Goal: Task Accomplishment & Management: Complete application form

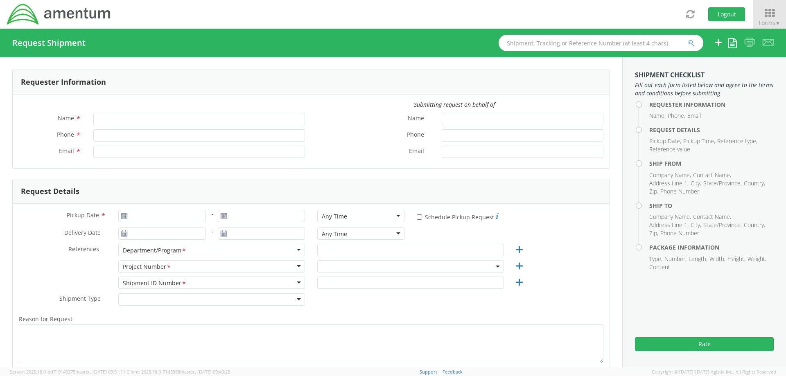
type input "[PERSON_NAME]"
type input "4437371259"
type input "[PERSON_NAME][EMAIL_ADDRESS][PERSON_NAME][DOMAIN_NAME]"
select select "4407.0.0001.0001.TVL"
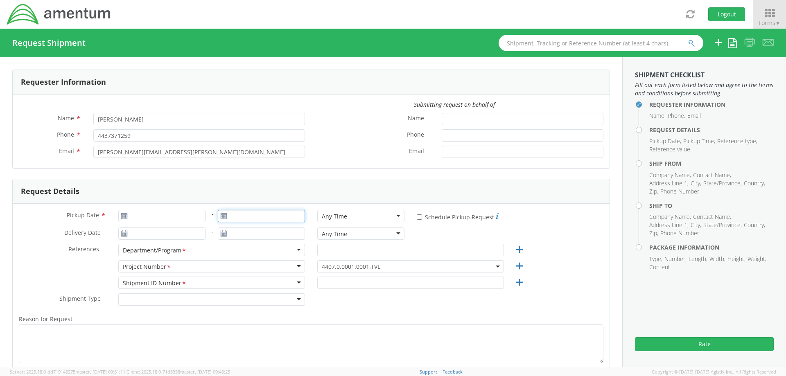
type input "[DATE]"
click at [246, 219] on input "[DATE]" at bounding box center [261, 216] width 87 height 12
click at [293, 266] on td "11" at bounding box center [289, 268] width 14 height 12
type input "[DATE]"
click at [164, 216] on input "[DATE]" at bounding box center [161, 216] width 87 height 12
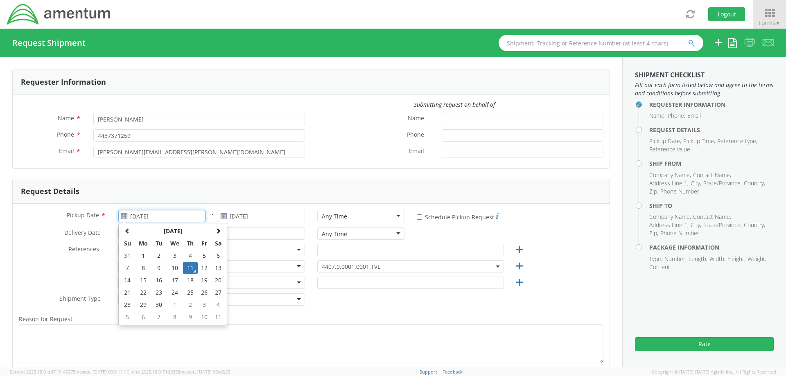
click at [191, 266] on td "11" at bounding box center [190, 268] width 14 height 12
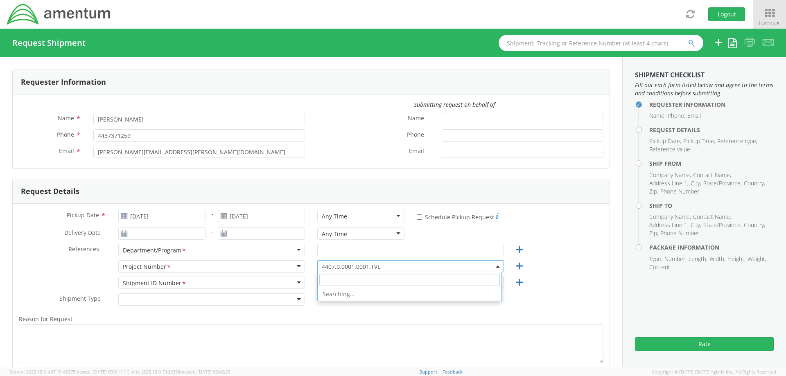
click at [394, 267] on span "4407.0.0001.0001.TVL" at bounding box center [411, 267] width 178 height 8
click at [343, 280] on input "search" at bounding box center [409, 280] width 181 height 12
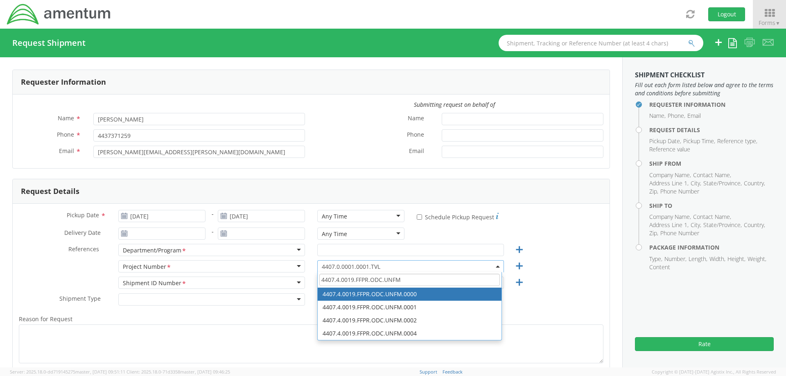
type input "4407.4.0019.FFPR.ODC.UNFM"
select select "4407.4.0019.FFPR.ODC.UNFM.0000"
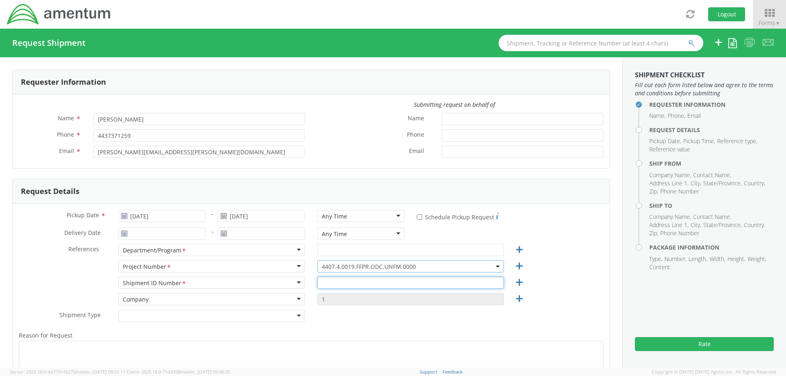
click at [354, 282] on input "text" at bounding box center [410, 283] width 187 height 12
type input "4437371259"
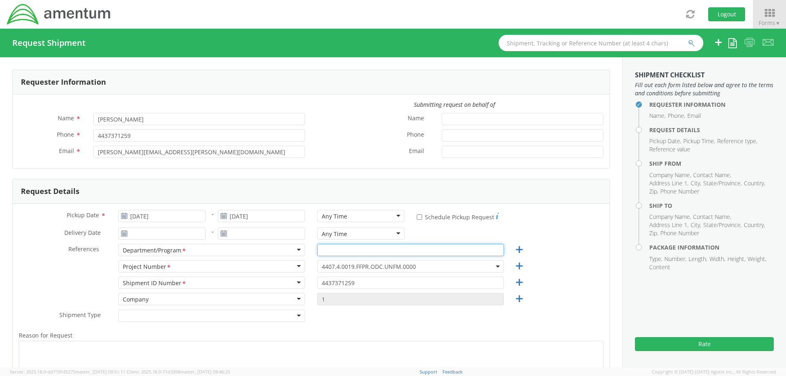
click at [342, 252] on input "text" at bounding box center [410, 250] width 187 height 12
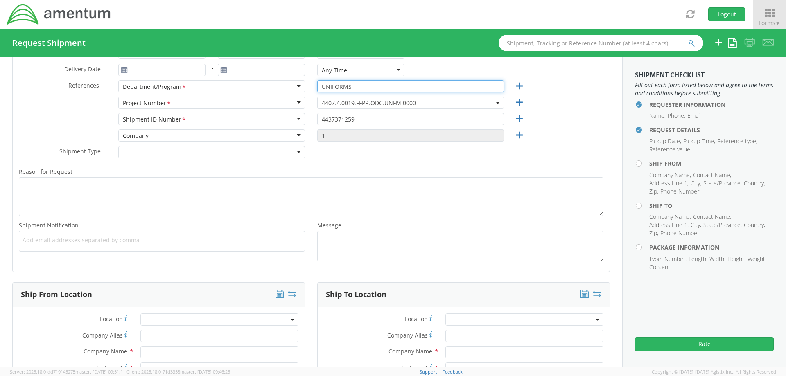
scroll to position [287, 0]
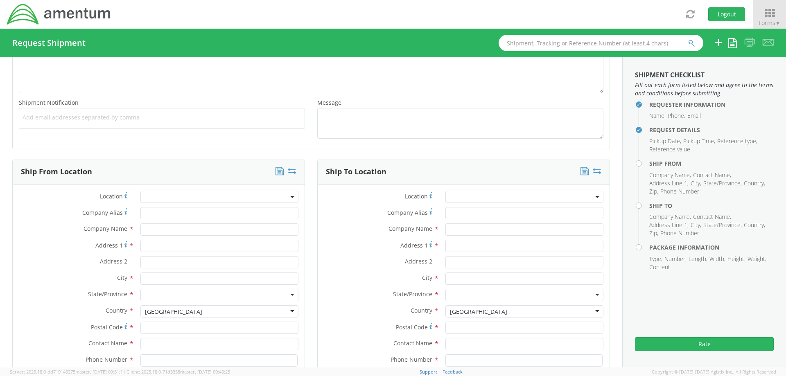
type input "UNIFORMS"
click at [164, 230] on input "text" at bounding box center [219, 230] width 158 height 12
click at [175, 230] on input "text" at bounding box center [219, 230] width 158 height 12
type input "Amentum"
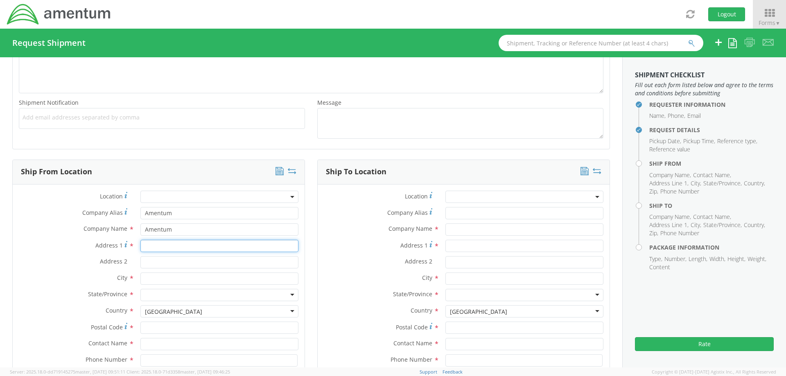
type input "[STREET_ADDRESS]"
type input "Suite 400"
drag, startPoint x: 160, startPoint y: 281, endPoint x: 124, endPoint y: 280, distance: 36.4
click at [124, 280] on div "City * [PERSON_NAME]" at bounding box center [159, 279] width 292 height 12
type input "[GEOGRAPHIC_DATA]"
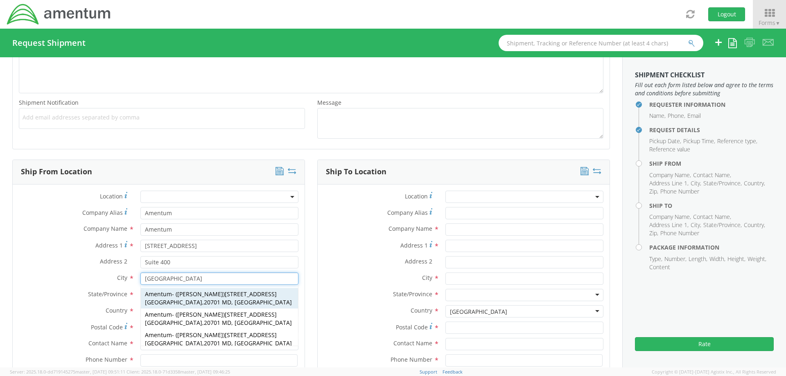
click at [178, 292] on span "[PERSON_NAME]" at bounding box center [200, 294] width 46 height 8
type input "20701"
type input "[PERSON_NAME]"
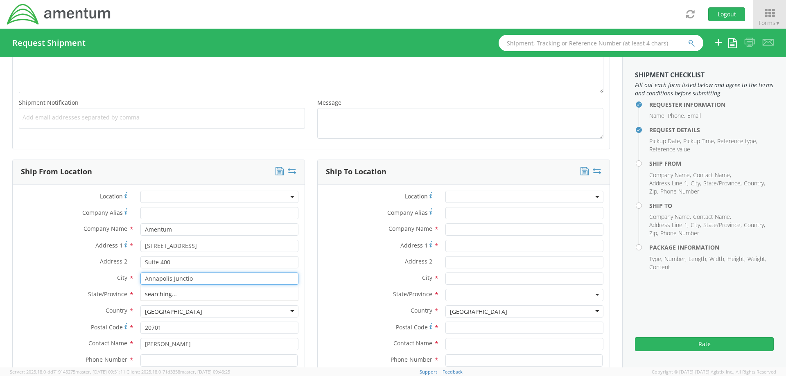
type input "[GEOGRAPHIC_DATA]"
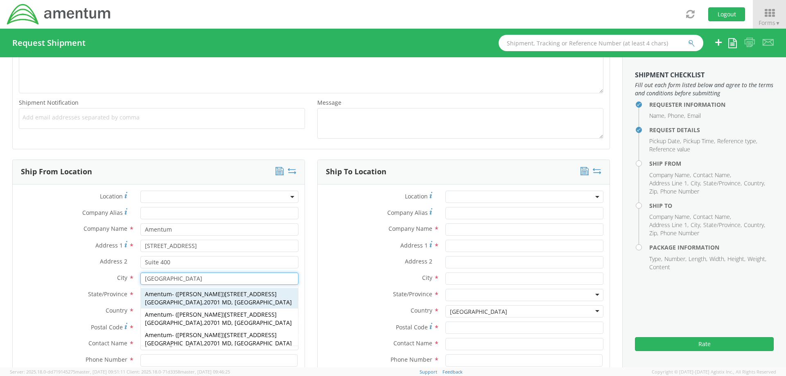
click at [167, 291] on span "Amentum" at bounding box center [158, 294] width 27 height 8
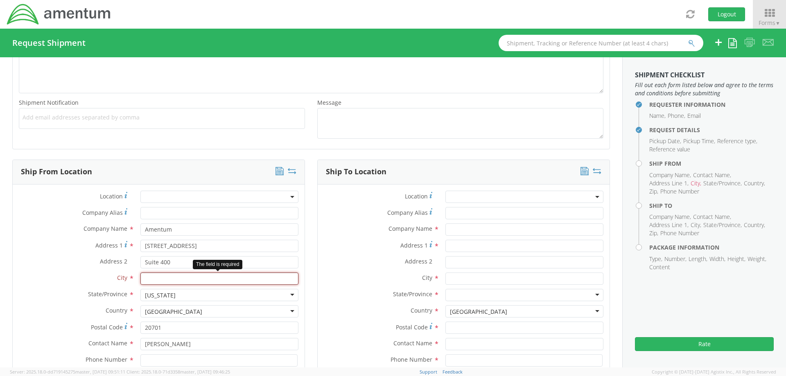
click at [161, 279] on input "text" at bounding box center [219, 279] width 158 height 12
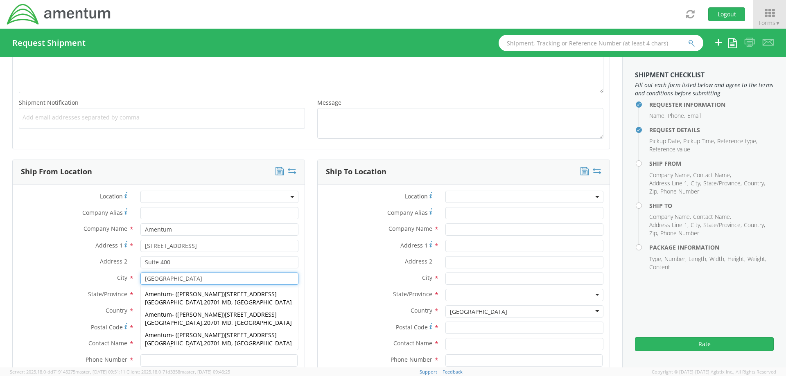
type input "[GEOGRAPHIC_DATA]"
click at [71, 286] on div "City * [GEOGRAPHIC_DATA] [GEOGRAPHIC_DATA] [GEOGRAPHIC_DATA] - ( [PERSON_NAME] …" at bounding box center [159, 281] width 292 height 16
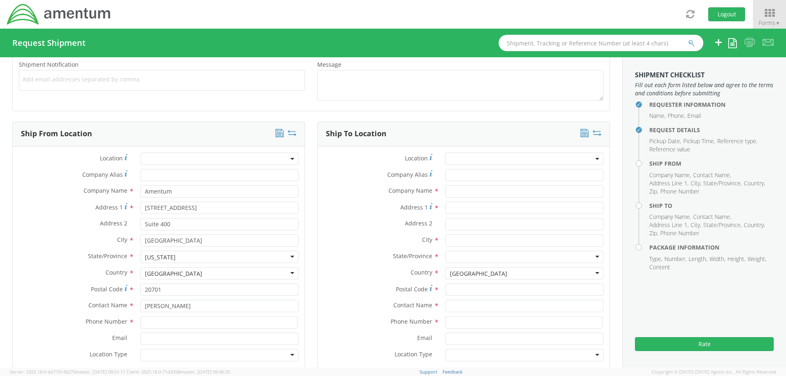
scroll to position [368, 0]
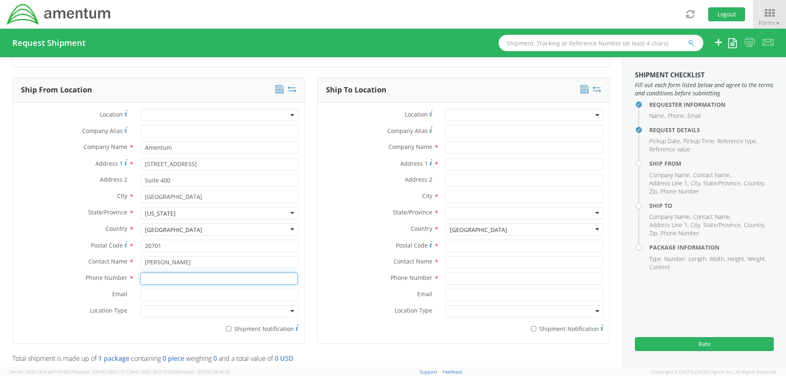
click at [217, 282] on input at bounding box center [218, 279] width 157 height 12
type input "4437371259"
click at [457, 149] on input "text" at bounding box center [524, 148] width 158 height 12
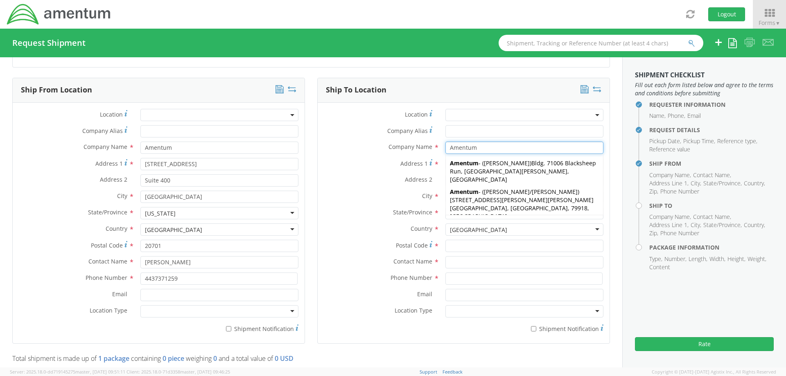
type input "Amentum"
click at [605, 173] on div "Ship To Location Location * Company Alias * Company Name * Amentum [GEOGRAPHIC_…" at bounding box center [463, 216] width 305 height 276
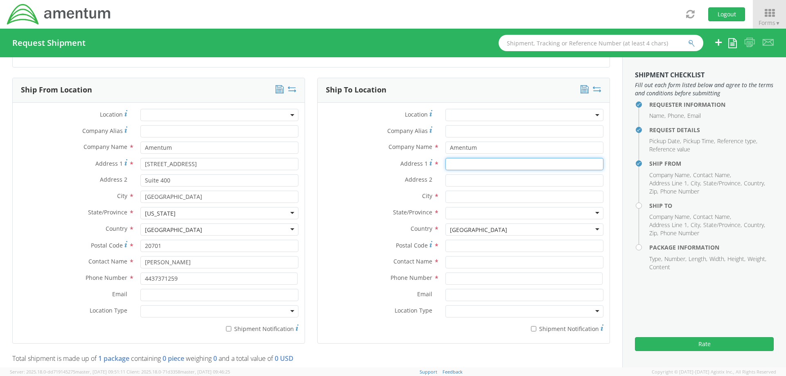
click at [486, 166] on input "Address 1 *" at bounding box center [524, 164] width 158 height 12
type input "[STREET_ADDRESS]"
click at [463, 198] on input "text" at bounding box center [524, 197] width 158 height 12
type input "[GEOGRAPHIC_DATA]"
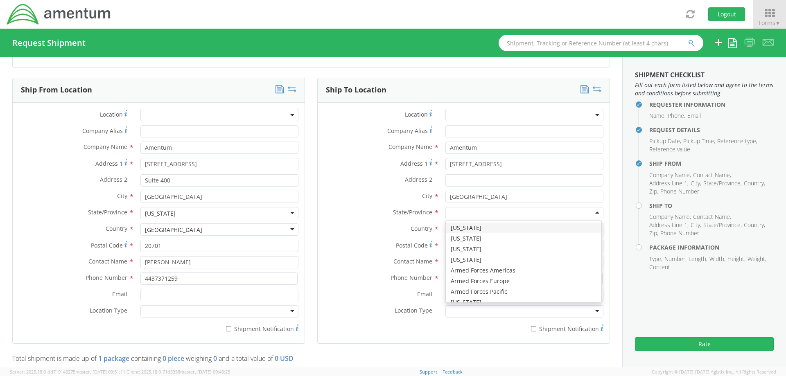
click at [466, 212] on div at bounding box center [524, 213] width 158 height 12
type input "g"
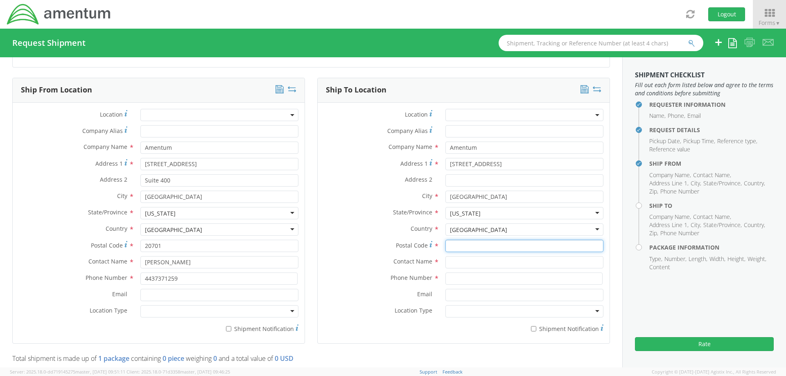
click at [460, 247] on input "Postal Code *" at bounding box center [524, 246] width 158 height 12
type input "30813"
click at [470, 262] on input "text" at bounding box center [524, 262] width 158 height 12
type input "[PERSON_NAME]"
click at [470, 278] on input at bounding box center [523, 279] width 157 height 12
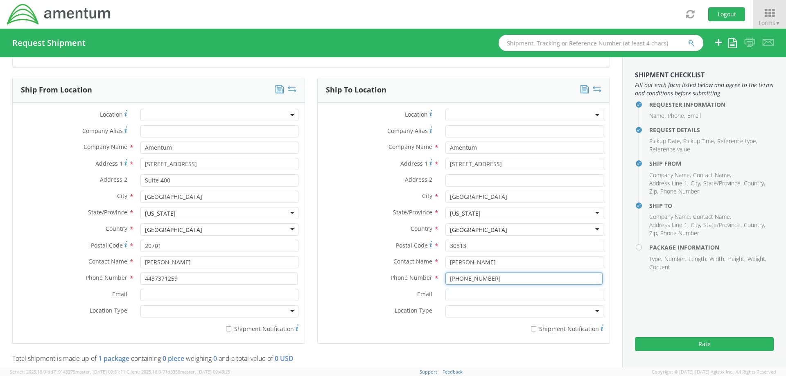
type input "[PHONE_NUMBER]"
click at [614, 242] on div "Requester Information Submitting request on behalf of Name * [PERSON_NAME] Phon…" at bounding box center [311, 302] width 622 height 1226
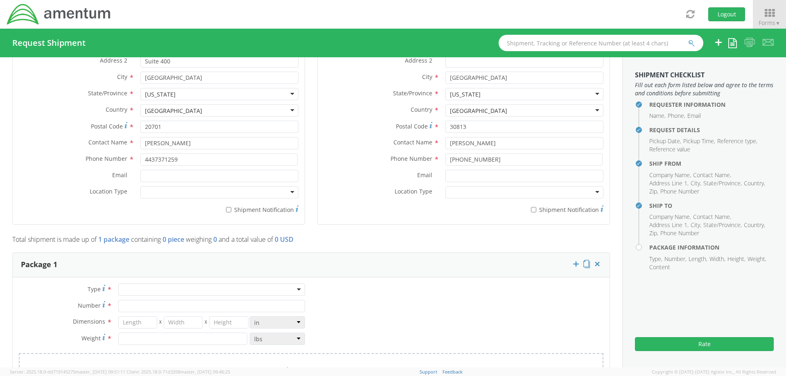
scroll to position [491, 0]
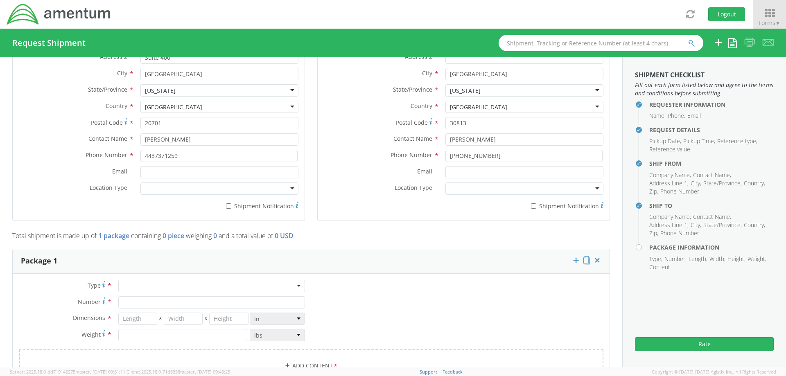
click at [214, 287] on div at bounding box center [211, 286] width 187 height 12
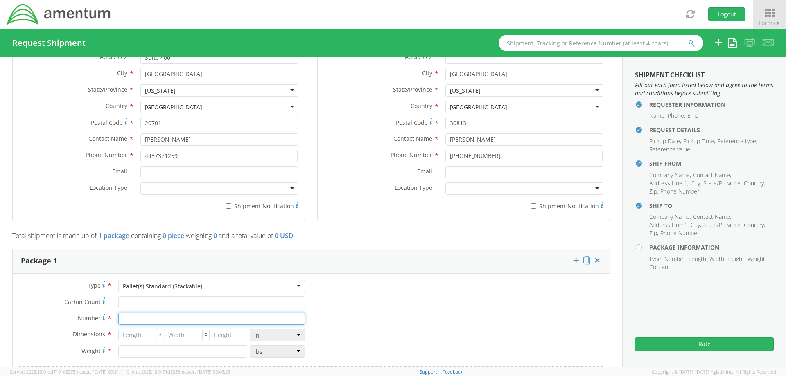
click at [178, 320] on input "Number *" at bounding box center [211, 319] width 187 height 12
type input "1"
click at [153, 335] on input "number" at bounding box center [137, 335] width 39 height 12
type input "12"
click at [173, 336] on input "number" at bounding box center [183, 335] width 39 height 12
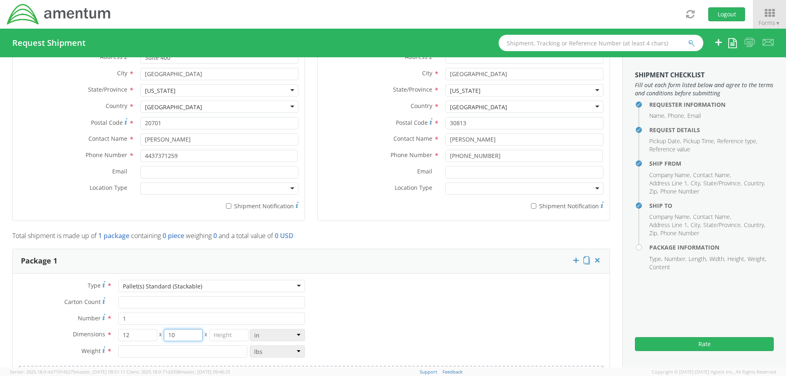
type input "10"
click at [221, 334] on input "number" at bounding box center [228, 335] width 39 height 12
type input "8"
click at [163, 354] on input "number" at bounding box center [182, 352] width 129 height 12
type input "3"
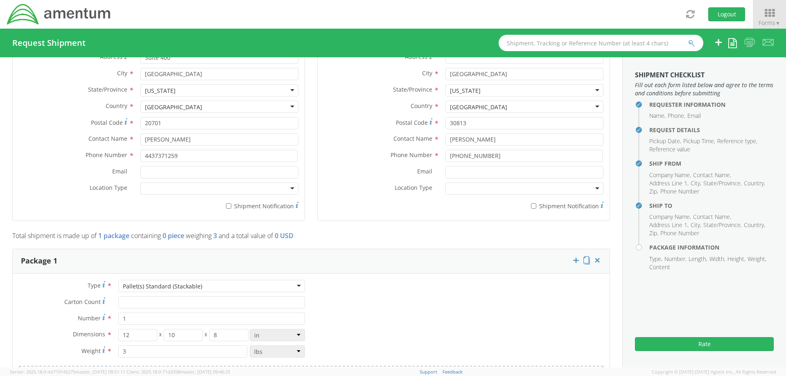
click at [359, 307] on div "Type * Pallet(s) Standard (Stackable) Pallet(s) Standard (Stackable) Crate(s) E…" at bounding box center [311, 344] width 597 height 129
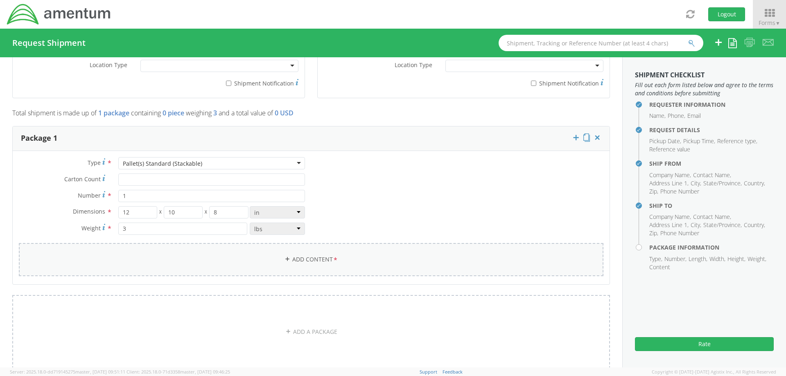
click at [324, 260] on link "Add Content *" at bounding box center [311, 259] width 585 height 33
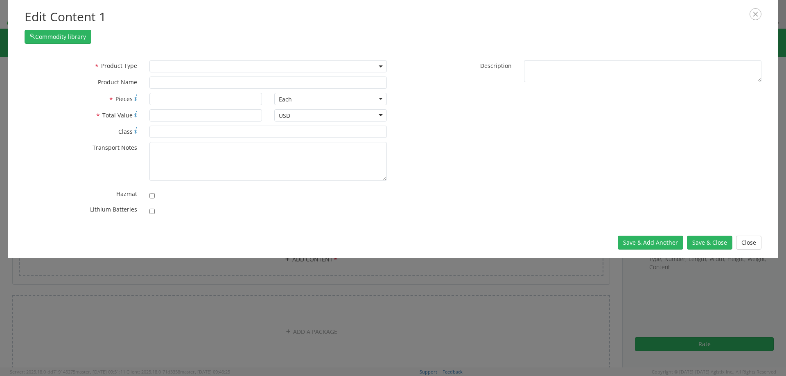
click at [155, 65] on span at bounding box center [267, 66] width 237 height 12
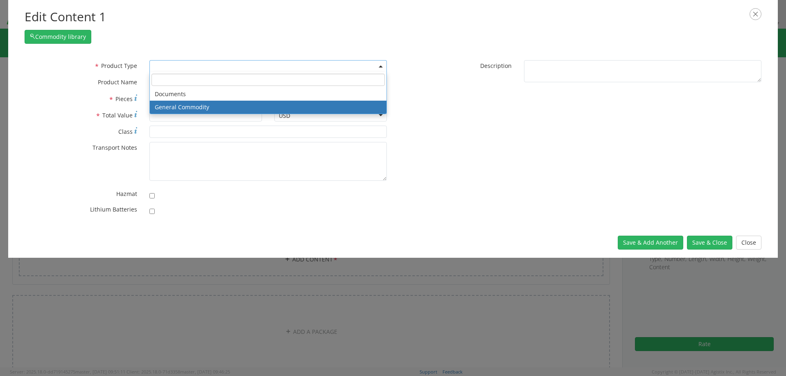
select select "COMMODITY"
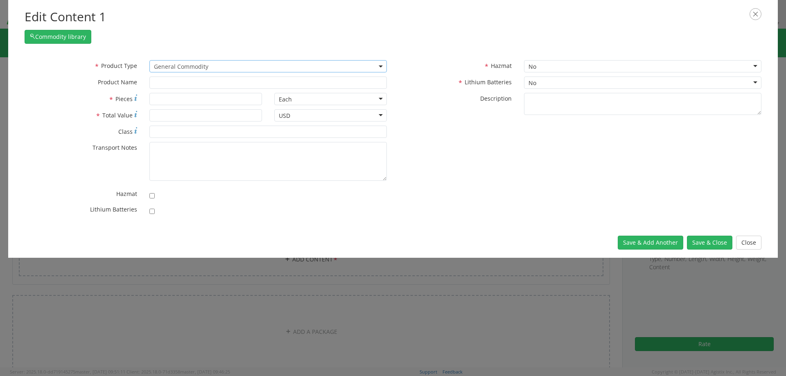
type input "General Commodity"
click at [169, 99] on input "* Pieces" at bounding box center [205, 99] width 113 height 12
type input "1"
click at [165, 116] on input "* Total Value" at bounding box center [205, 115] width 113 height 12
type input "30"
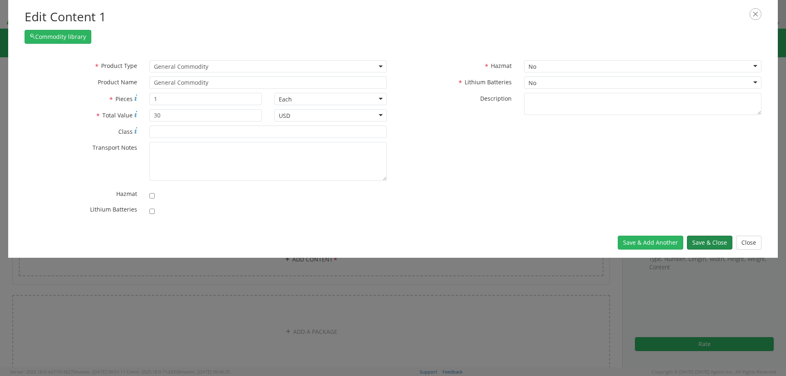
click at [703, 239] on button "Save & Close" at bounding box center [709, 243] width 45 height 14
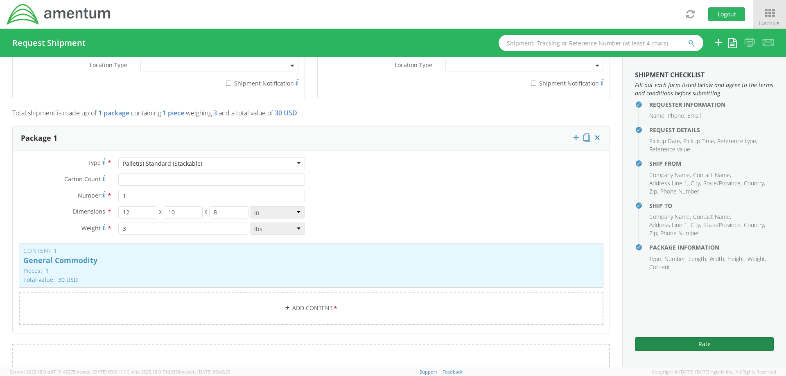
click at [738, 340] on button "Rate" at bounding box center [704, 344] width 139 height 14
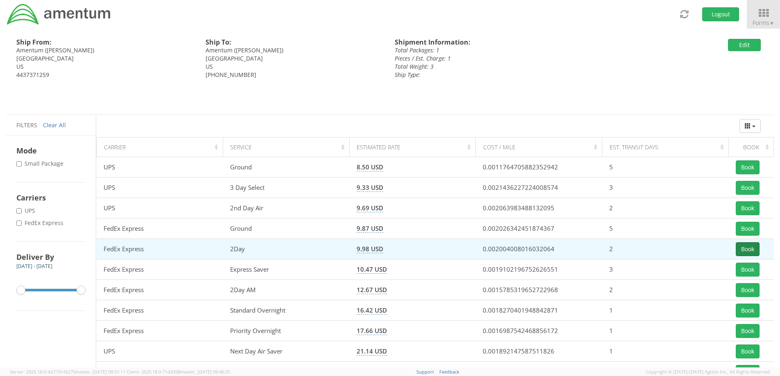
click at [744, 249] on button "Book" at bounding box center [748, 249] width 24 height 14
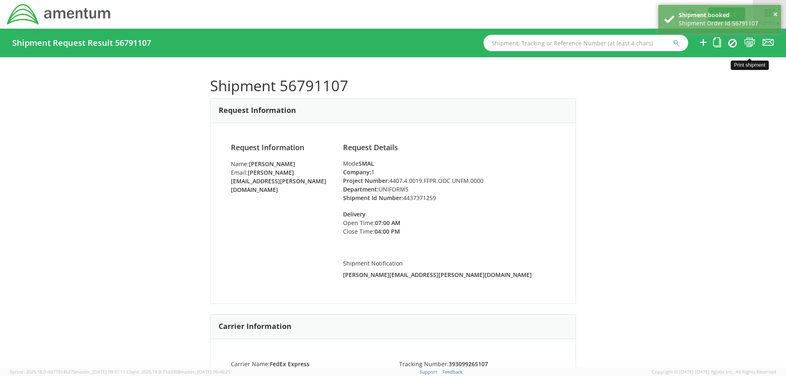
click at [749, 43] on icon at bounding box center [749, 42] width 11 height 10
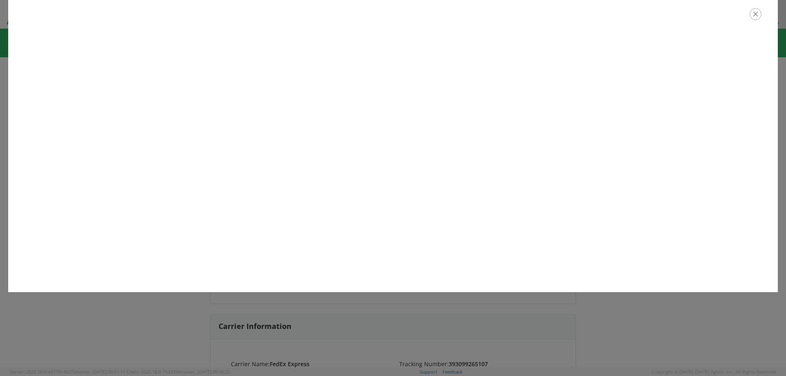
click at [758, 16] on icon "button" at bounding box center [756, 14] width 12 height 12
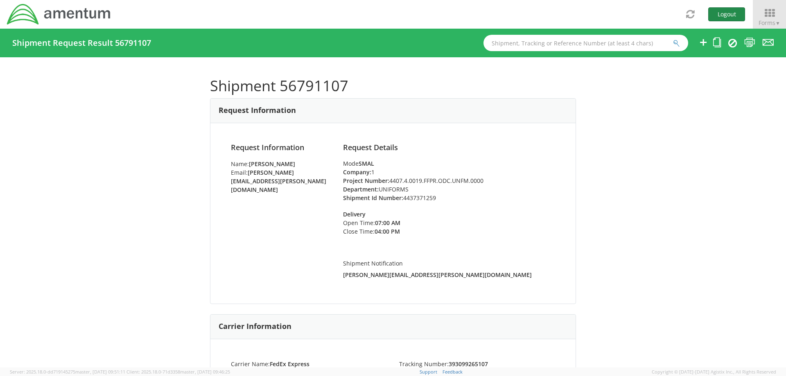
click at [719, 12] on button "Logout" at bounding box center [726, 14] width 37 height 14
